Goal: Information Seeking & Learning: Learn about a topic

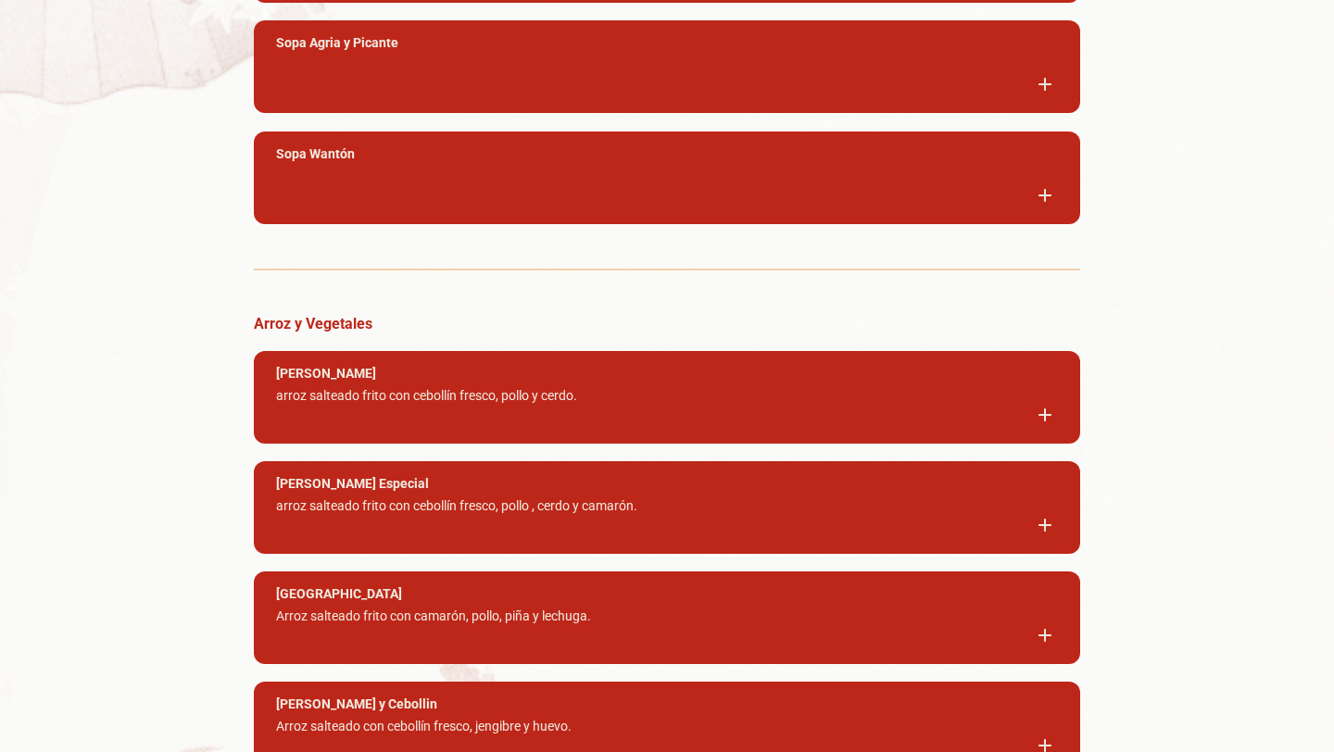
scroll to position [2414, 0]
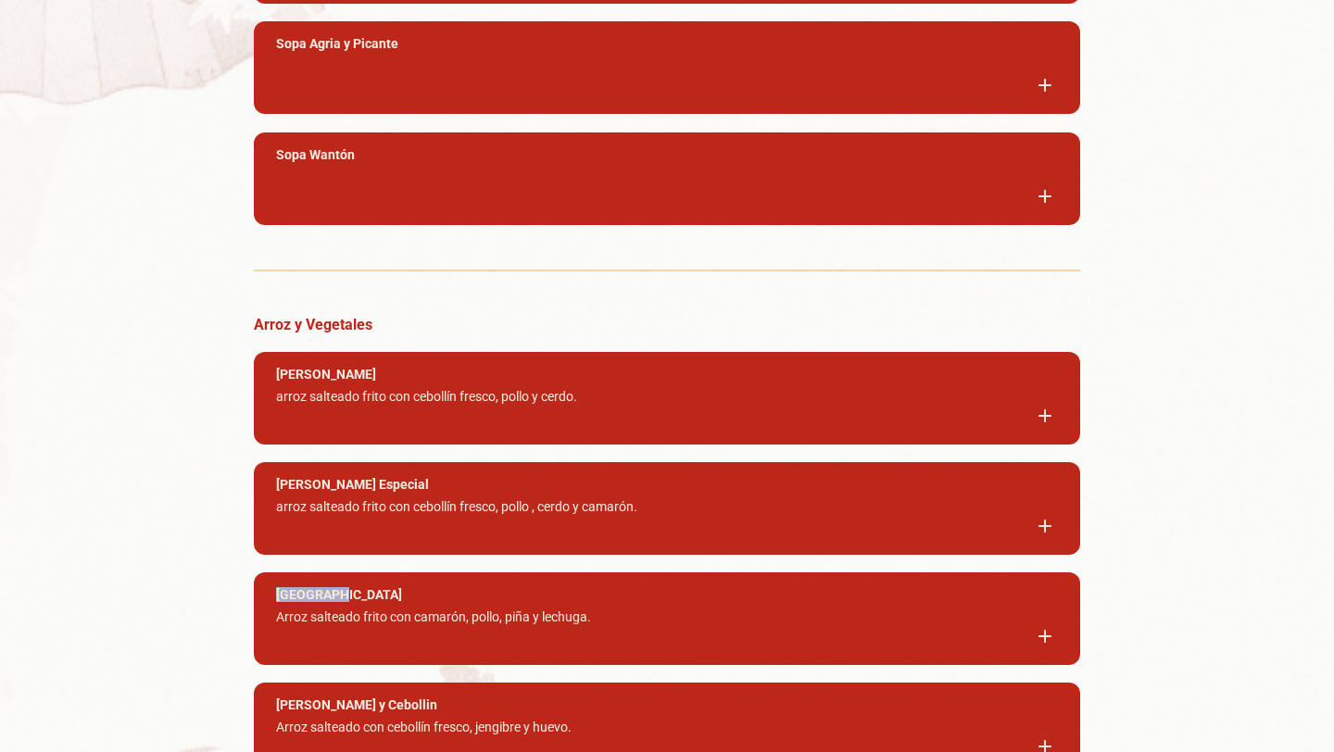
drag, startPoint x: 280, startPoint y: 602, endPoint x: 344, endPoint y: 604, distance: 63.9
click at [345, 602] on div "[GEOGRAPHIC_DATA]" at bounding box center [654, 594] width 756 height 15
copy h4 "[GEOGRAPHIC_DATA]"
drag, startPoint x: 277, startPoint y: 626, endPoint x: 608, endPoint y: 621, distance: 330.7
click at [609, 621] on p "Arroz salteado frito con camarón, pollo, piña y lechuga." at bounding box center [654, 620] width 756 height 22
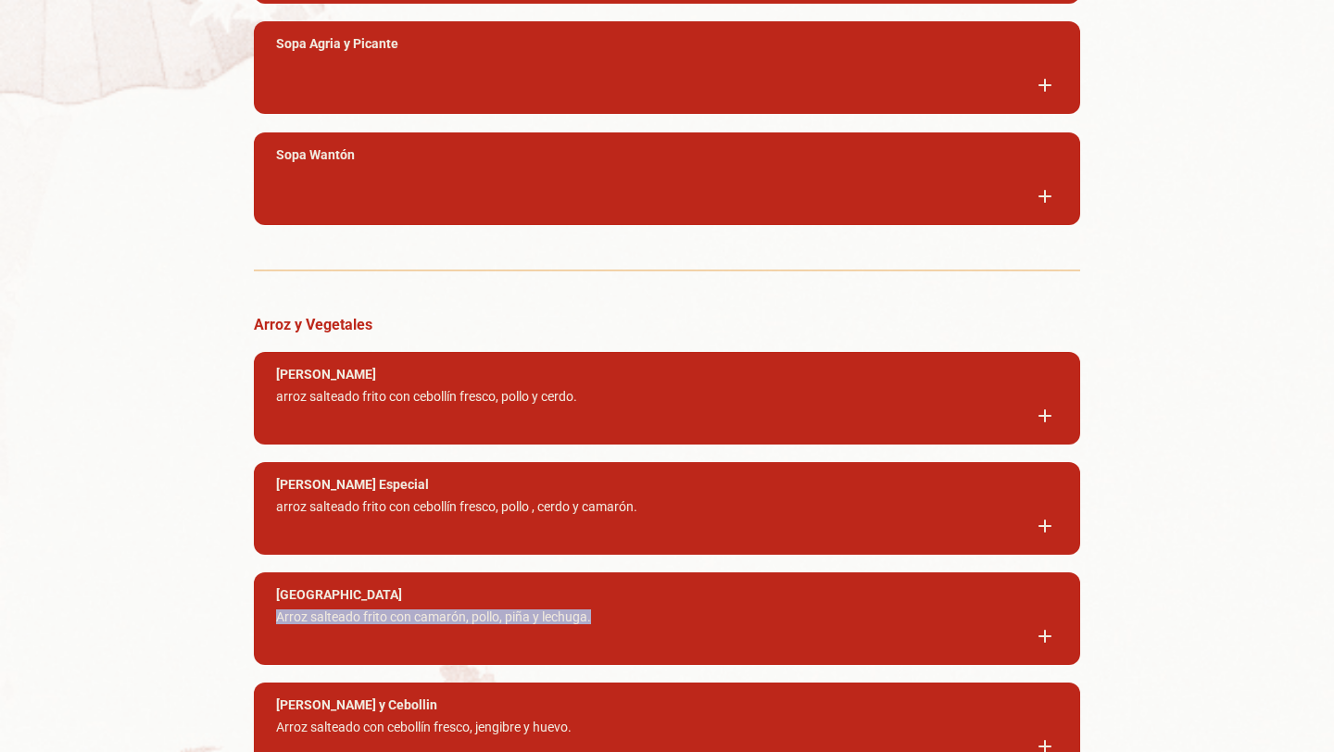
copy p "Arroz salteado frito con camarón, pollo, piña y lechuga."
click at [347, 602] on div "[GEOGRAPHIC_DATA]" at bounding box center [654, 594] width 756 height 15
drag, startPoint x: 347, startPoint y: 606, endPoint x: 273, endPoint y: 604, distance: 74.1
click at [273, 604] on div "Guangdong Arroz salteado frito con camarón, pollo, piña y lechuga." at bounding box center [667, 618] width 826 height 93
copy h4 "[GEOGRAPHIC_DATA]"
